Goal: Task Accomplishment & Management: Manage account settings

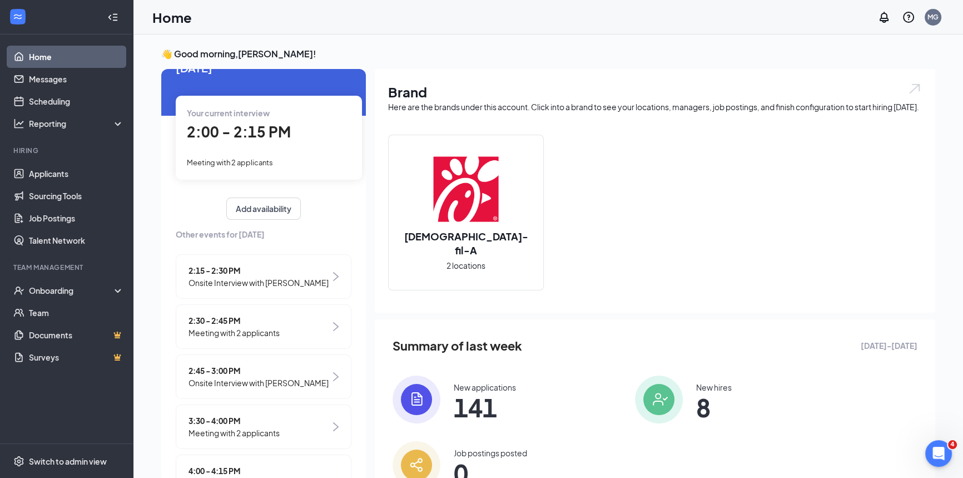
scroll to position [50, 0]
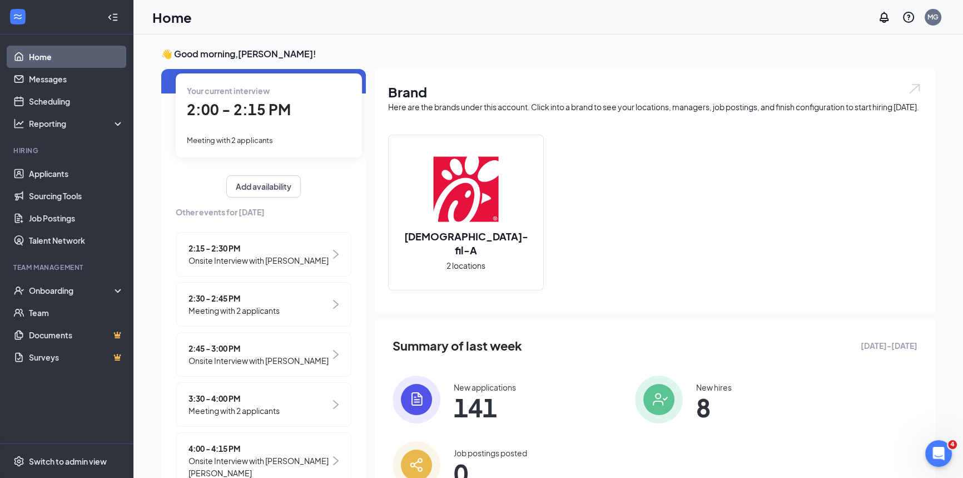
click at [271, 309] on span "Meeting with 2 applicants" at bounding box center [233, 310] width 91 height 12
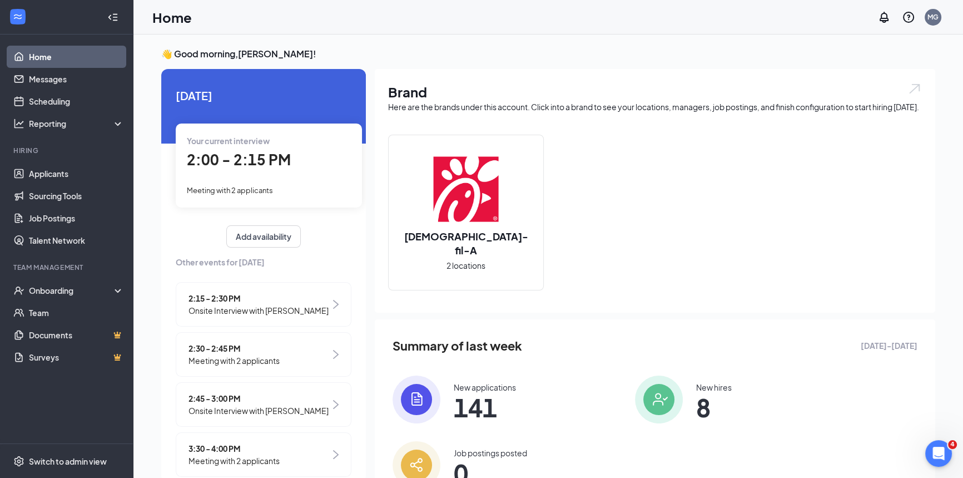
scroll to position [4, 0]
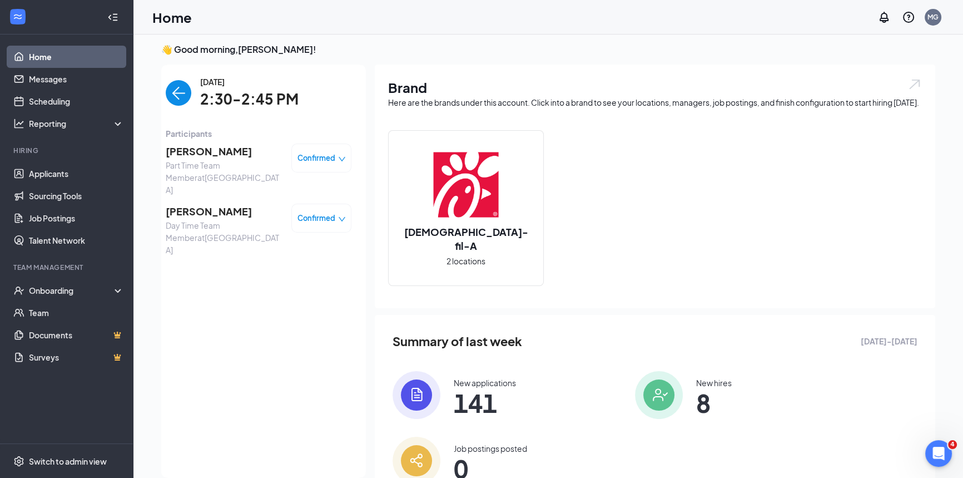
click at [176, 85] on img "back-button" at bounding box center [179, 93] width 26 height 26
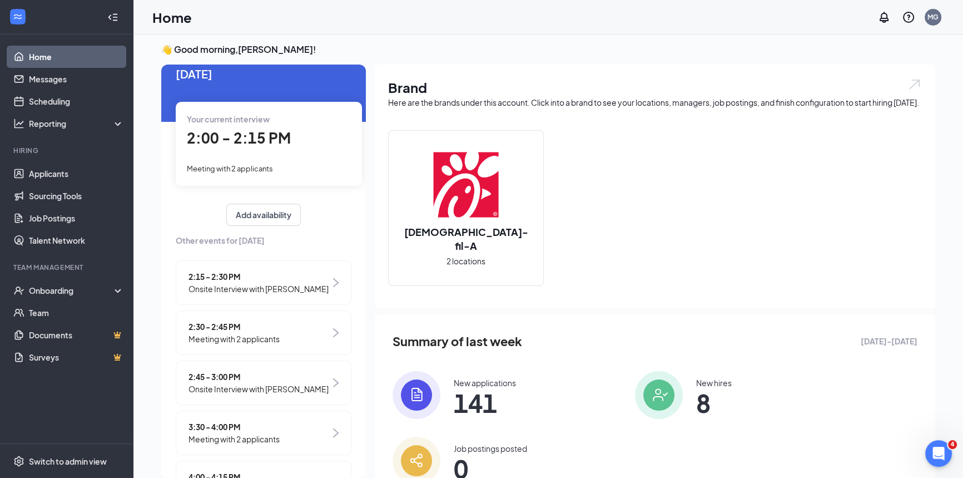
scroll to position [0, 0]
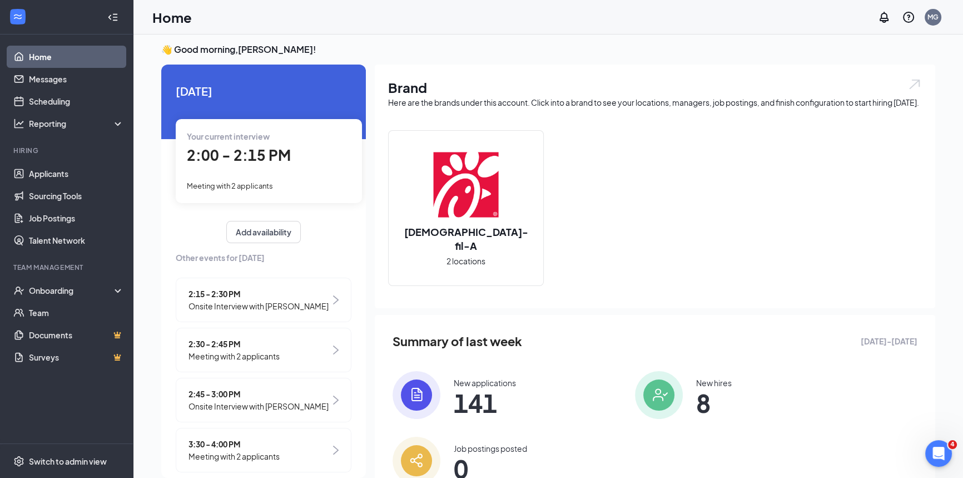
click at [311, 295] on span "2:15 - 2:30 PM" at bounding box center [258, 293] width 140 height 12
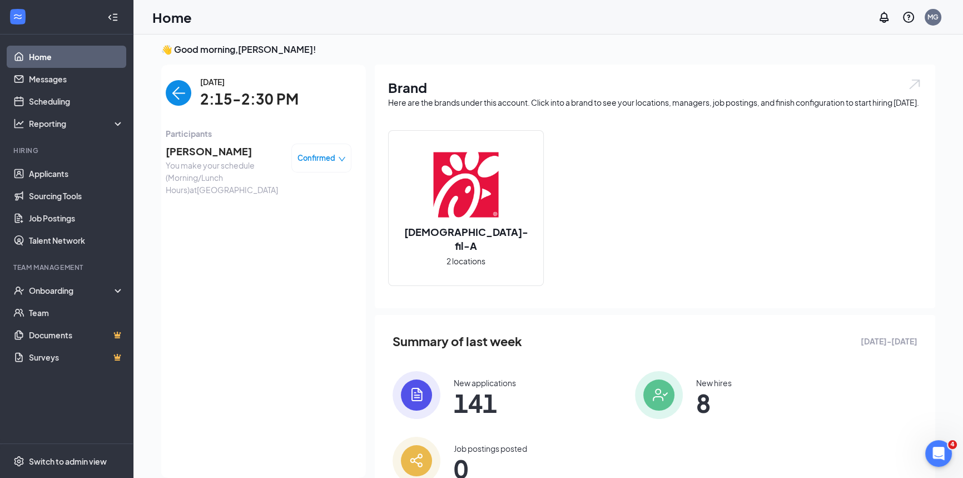
click at [167, 90] on img "back-button" at bounding box center [179, 93] width 26 height 26
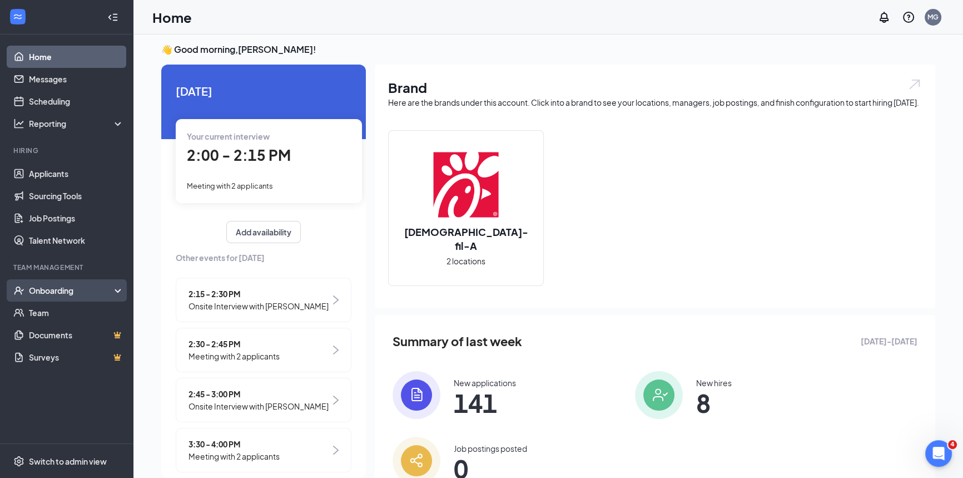
click at [100, 295] on div "Onboarding" at bounding box center [72, 290] width 86 height 11
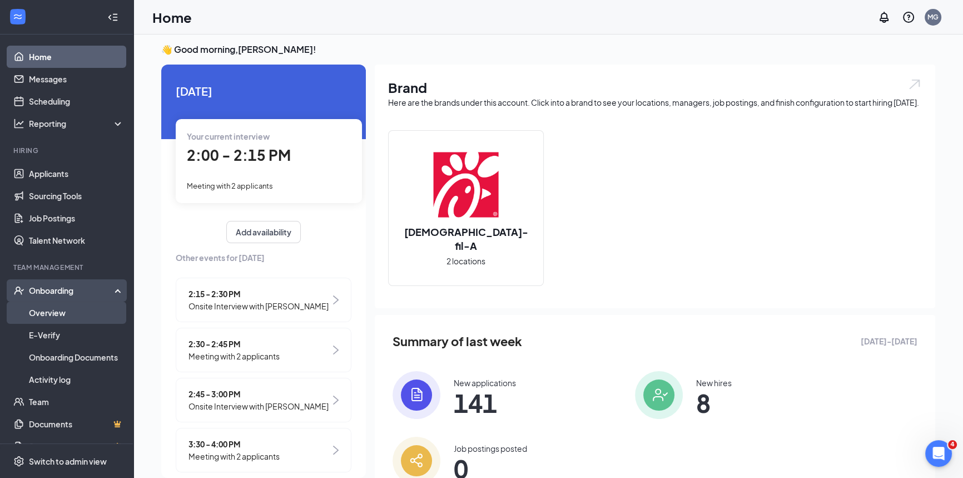
click at [69, 315] on link "Overview" at bounding box center [76, 312] width 95 height 22
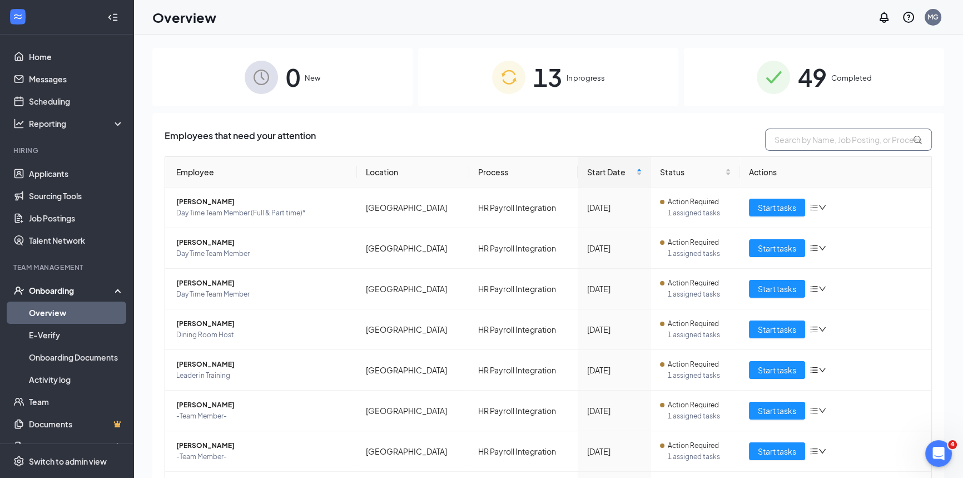
click at [780, 145] on input "text" at bounding box center [848, 139] width 167 height 22
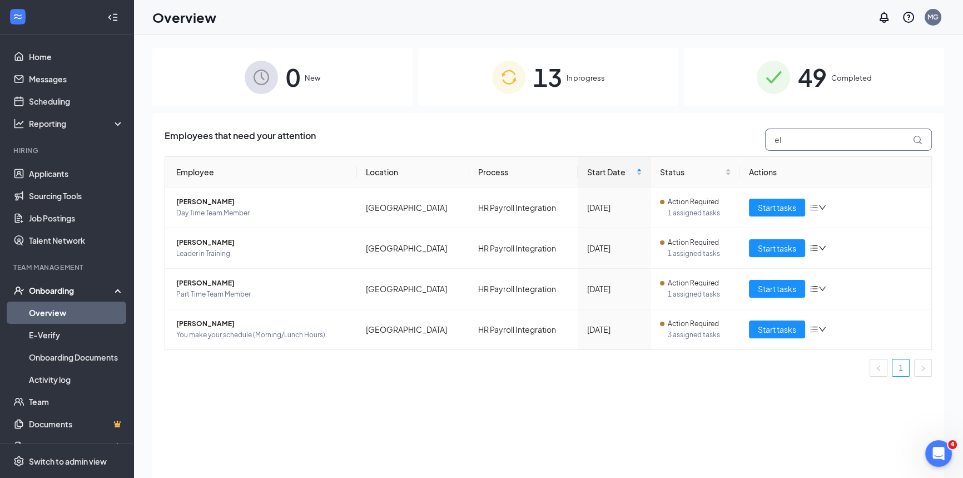
type input "e"
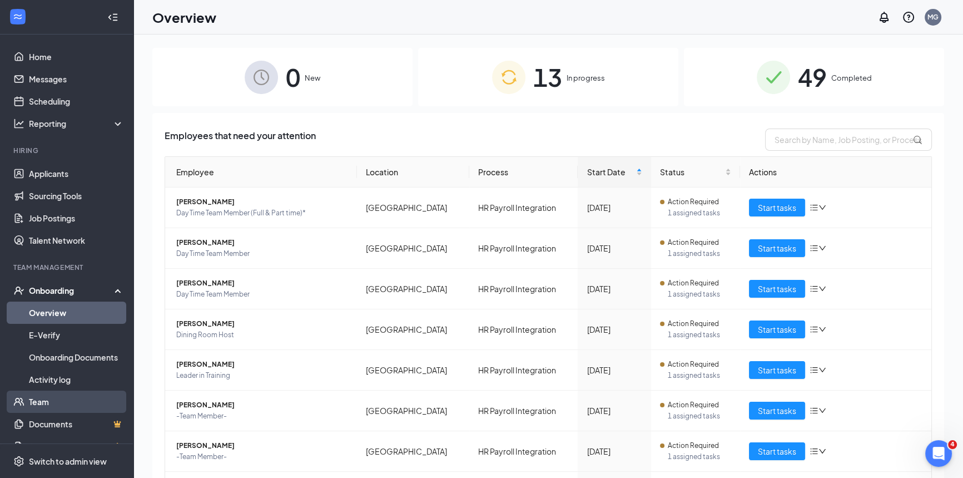
click at [46, 398] on link "Team" at bounding box center [76, 401] width 95 height 22
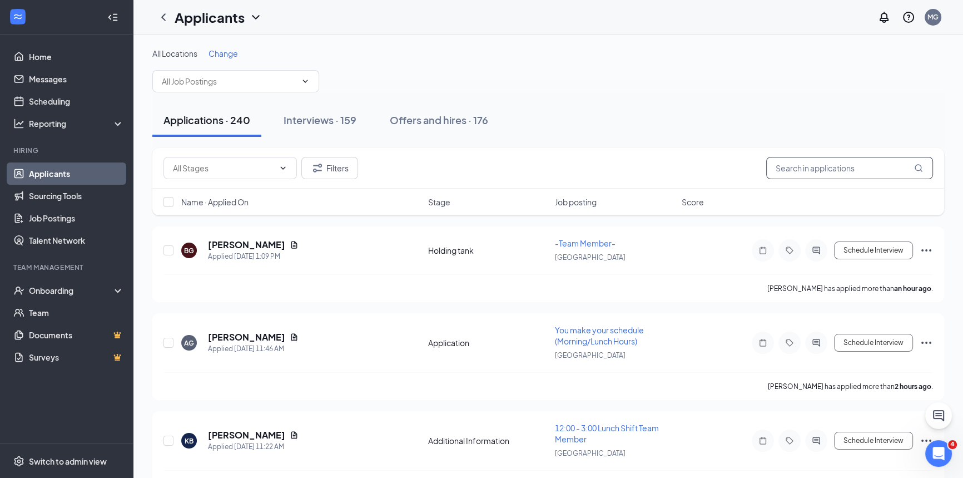
click at [807, 165] on input "text" at bounding box center [849, 168] width 167 height 22
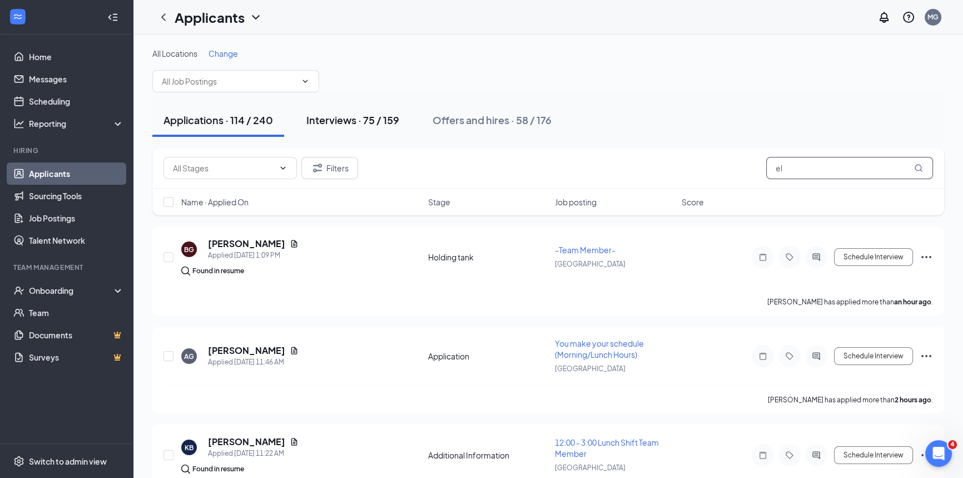
type input "el"
click at [360, 126] on div "Interviews · 75 / 159" at bounding box center [352, 120] width 93 height 14
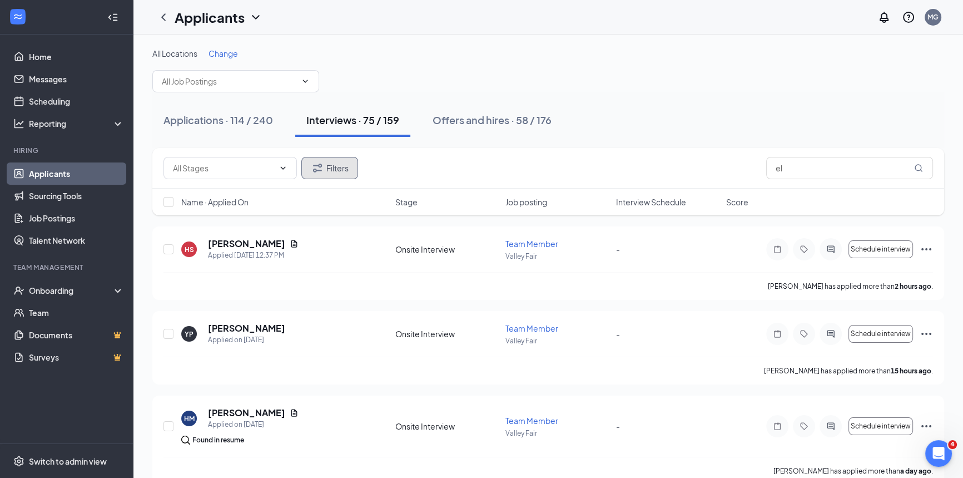
click at [352, 175] on button "Filters" at bounding box center [329, 168] width 57 height 22
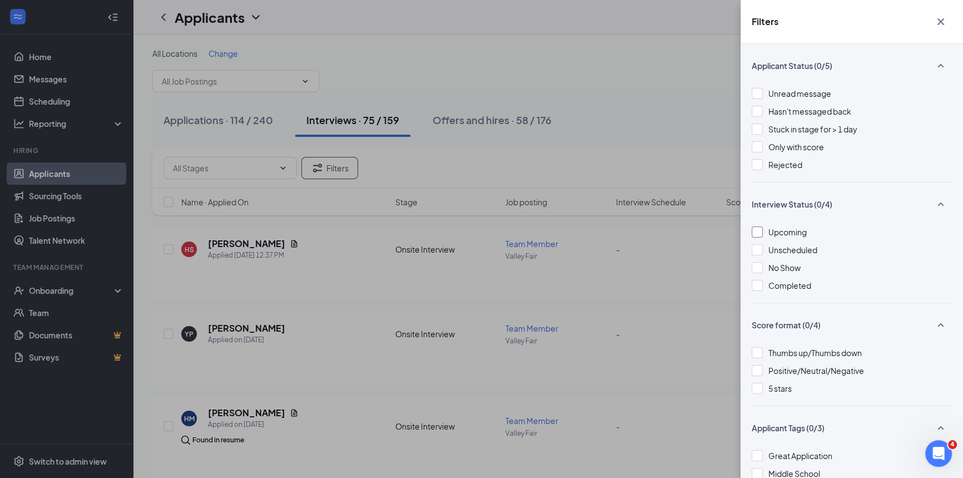
click at [758, 231] on div at bounding box center [757, 231] width 11 height 11
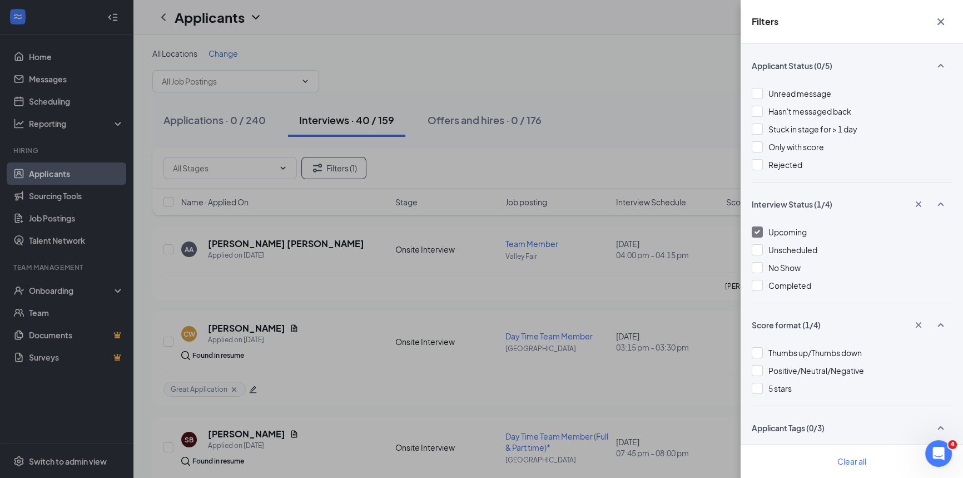
click at [682, 108] on div "Filters Applicant Status (0/5) Unread message Hasn't messaged back Stuck in sta…" at bounding box center [481, 239] width 963 height 478
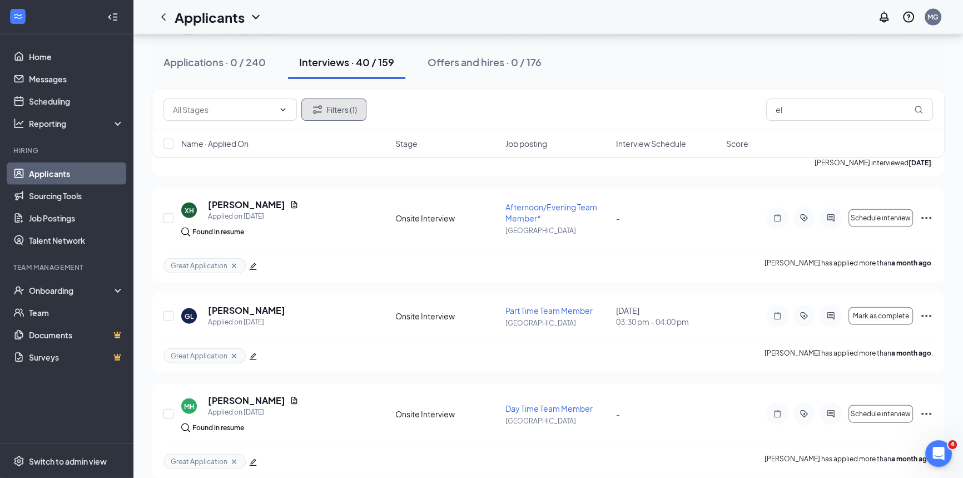
scroll to position [3133, 0]
